Goal: Check status: Check status

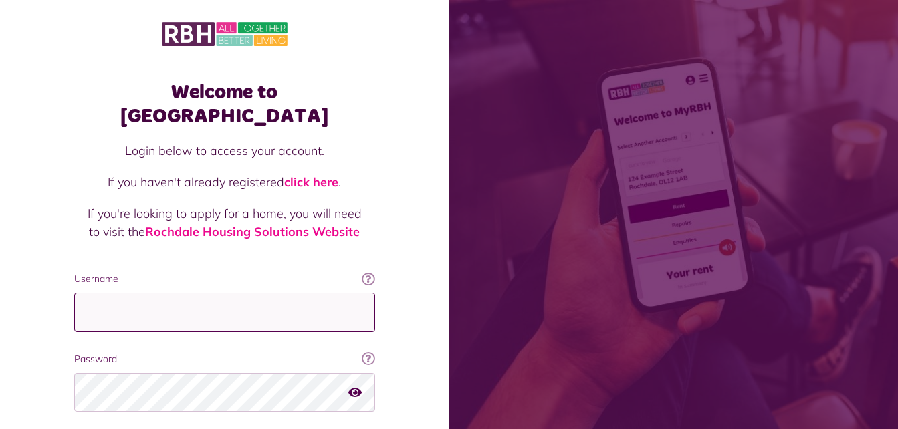
type input "**********"
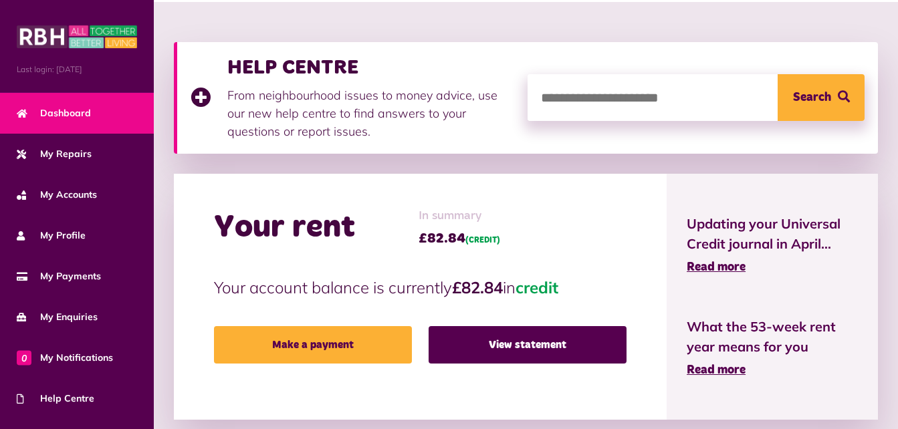
scroll to position [170, 0]
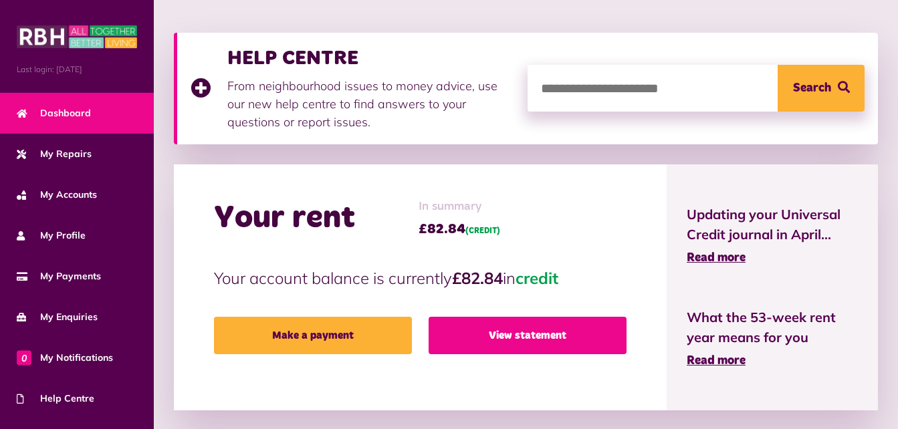
click at [540, 338] on link "View statement" at bounding box center [528, 335] width 198 height 37
